Goal: Information Seeking & Learning: Learn about a topic

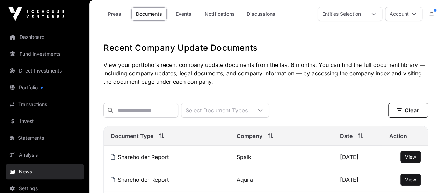
click at [34, 54] on link "Fund Investments" at bounding box center [45, 53] width 78 height 15
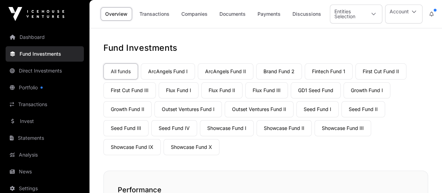
click at [292, 130] on link "Showcase Fund II" at bounding box center [284, 128] width 55 height 16
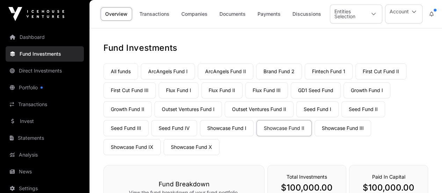
click at [182, 11] on link "Companies" at bounding box center [194, 13] width 35 height 13
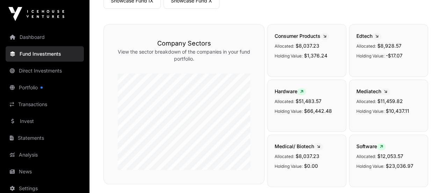
scroll to position [6, 0]
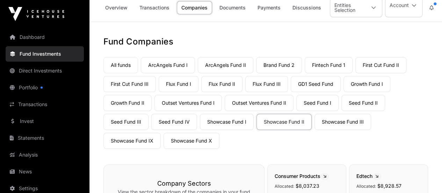
click at [180, 83] on link "Flux Fund I" at bounding box center [179, 84] width 40 height 16
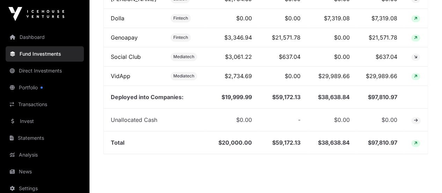
scroll to position [466, 0]
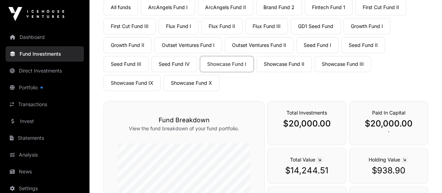
scroll to position [38, 0]
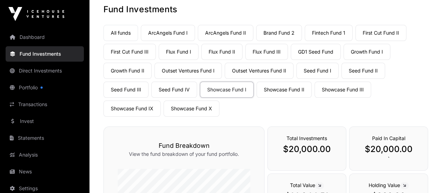
click at [238, 91] on link "Showcase Fund I" at bounding box center [227, 89] width 54 height 16
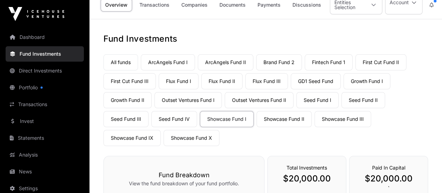
scroll to position [3, 0]
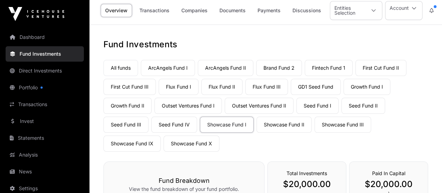
click at [286, 122] on link "Showcase Fund II" at bounding box center [284, 124] width 55 height 16
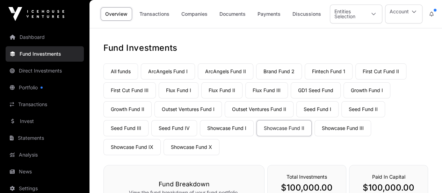
click at [195, 15] on link "Companies" at bounding box center [194, 13] width 35 height 13
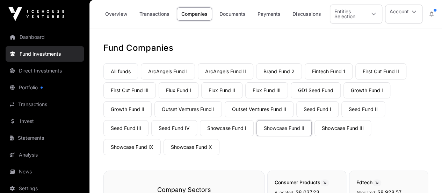
click at [236, 129] on link "Showcase Fund I" at bounding box center [227, 128] width 54 height 16
click at [340, 132] on link "Showcase Fund III" at bounding box center [343, 128] width 57 height 16
click at [134, 148] on link "Showcase Fund IX" at bounding box center [131, 147] width 57 height 16
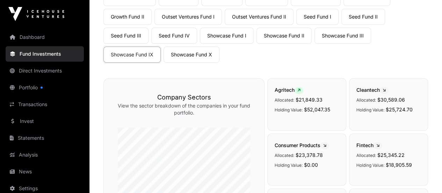
scroll to position [70, 0]
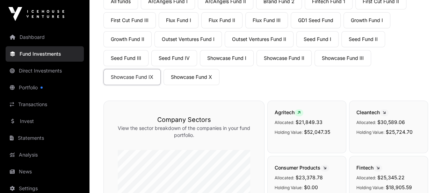
click at [206, 78] on link "Showcase Fund X" at bounding box center [192, 77] width 56 height 16
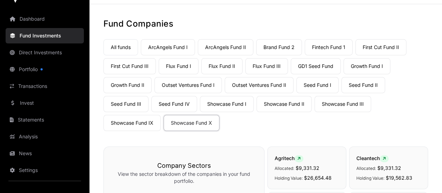
scroll to position [70, 0]
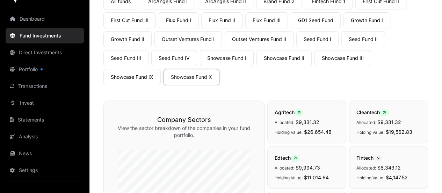
click at [29, 173] on link "Settings" at bounding box center [45, 169] width 78 height 15
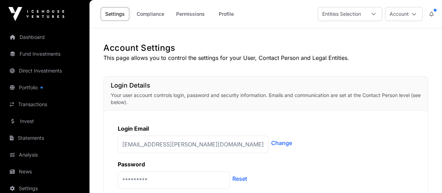
click at [161, 10] on link "Compliance" at bounding box center [150, 13] width 37 height 13
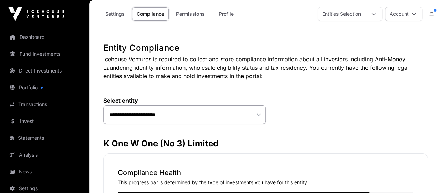
click at [194, 16] on link "Permissions" at bounding box center [191, 13] width 38 height 13
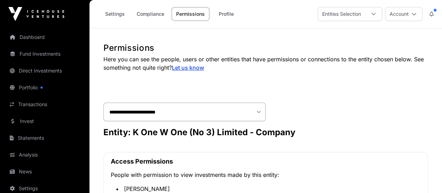
click at [222, 14] on link "Profile" at bounding box center [226, 13] width 28 height 13
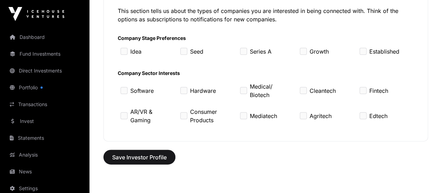
scroll to position [734, 0]
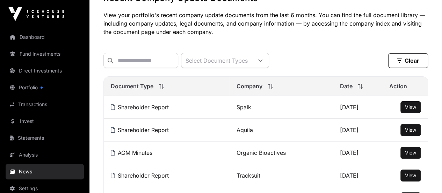
scroll to position [70, 0]
